Goal: Task Accomplishment & Management: Manage account settings

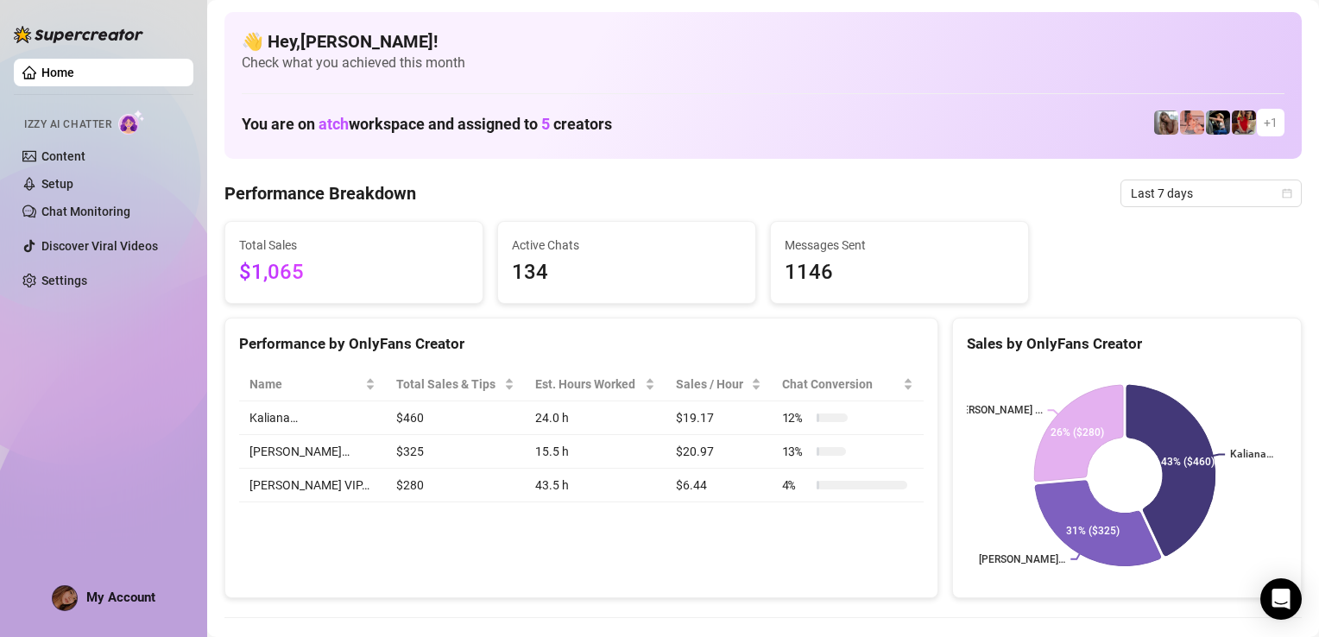
click at [917, 286] on span "1146" at bounding box center [900, 272] width 230 height 33
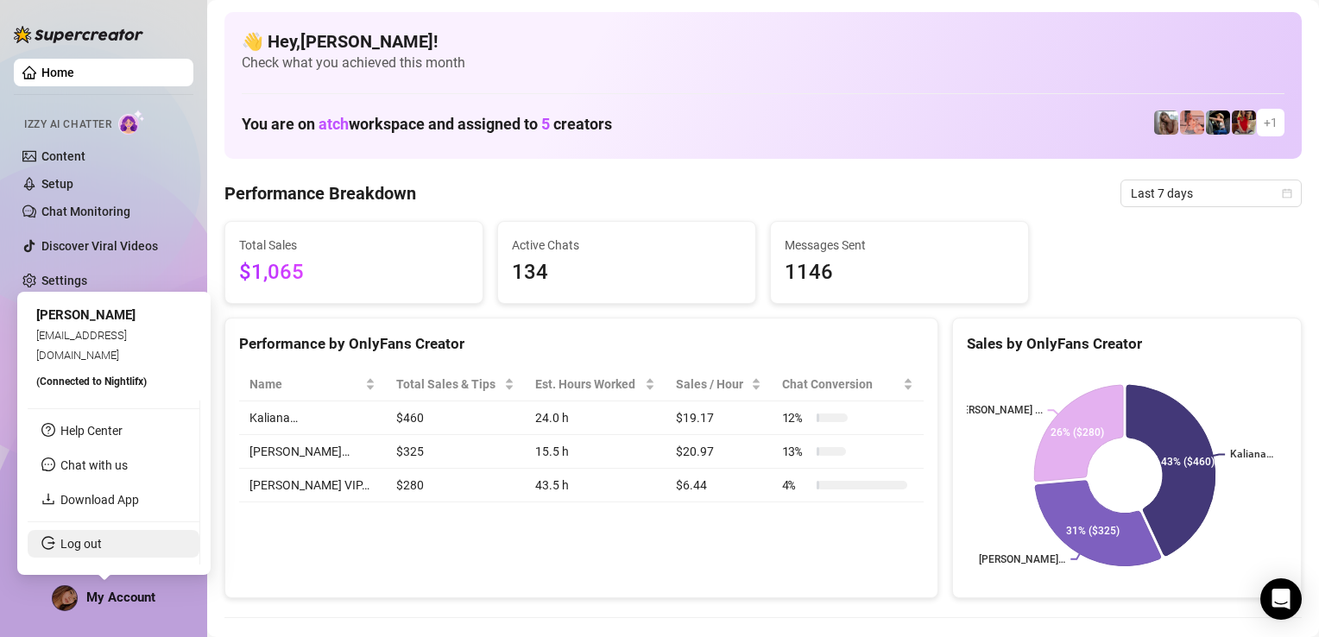
click at [87, 545] on link "Log out" at bounding box center [80, 544] width 41 height 14
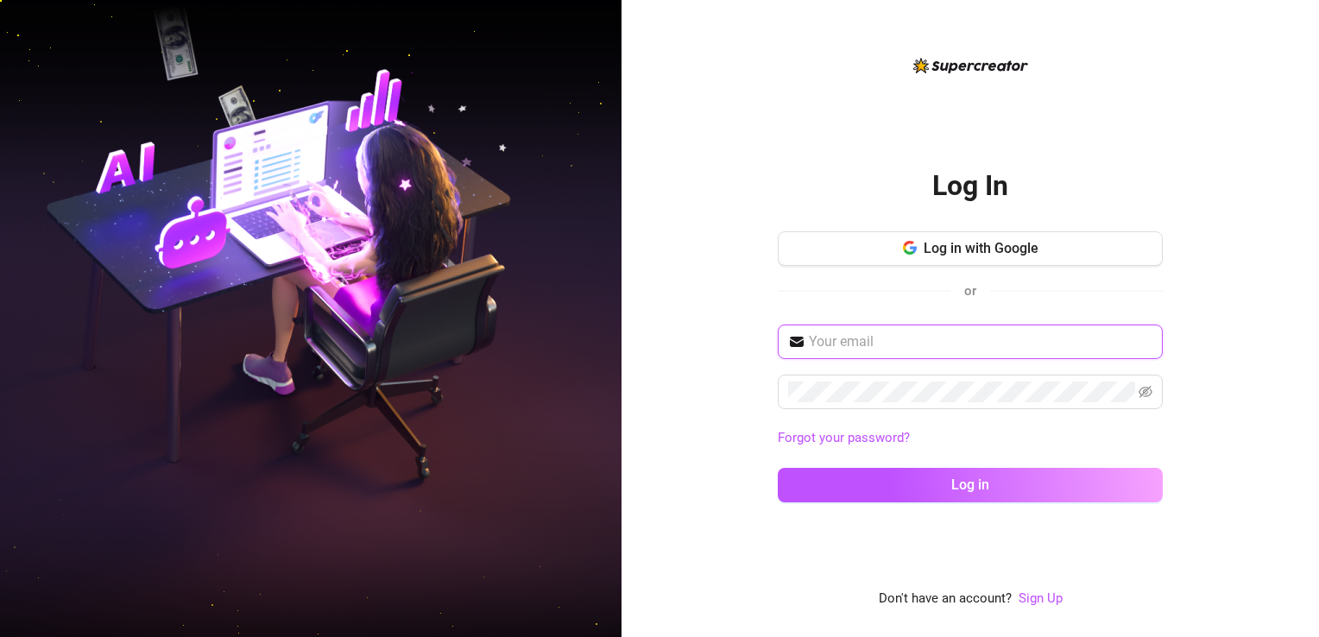
click at [877, 338] on input "text" at bounding box center [981, 341] width 344 height 21
type input "[EMAIL_ADDRESS][DOMAIN_NAME]"
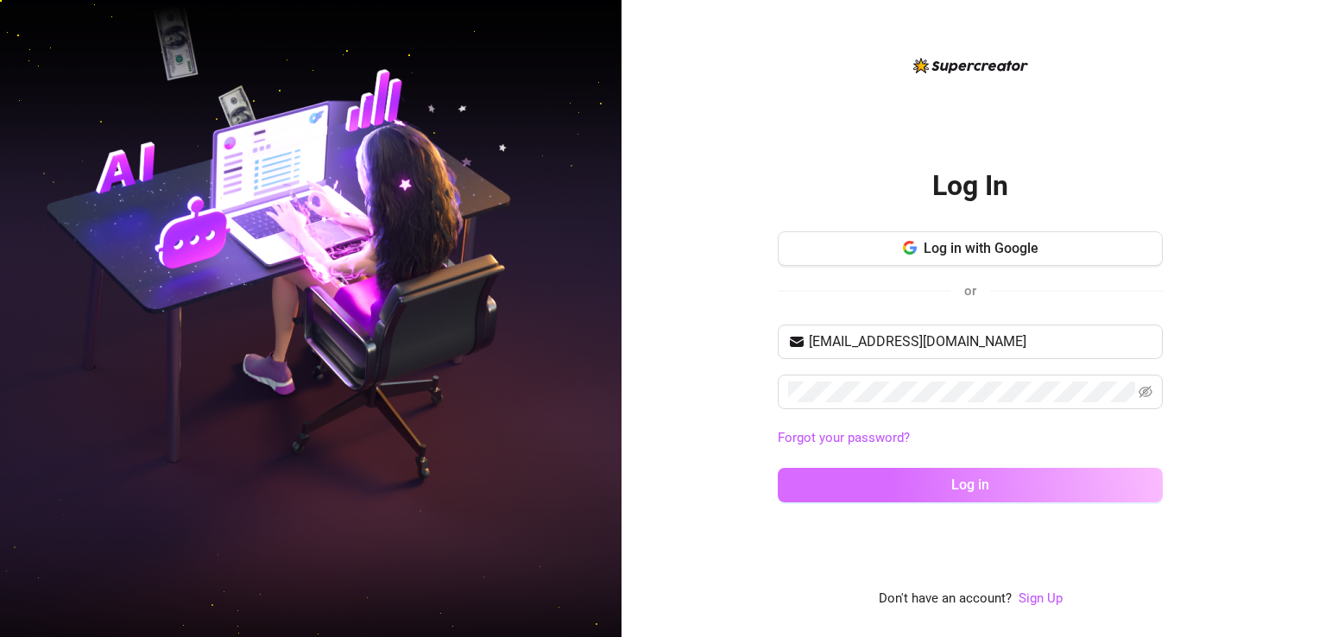
click at [894, 486] on button "Log in" at bounding box center [970, 485] width 385 height 35
